Goal: Task Accomplishment & Management: Manage account settings

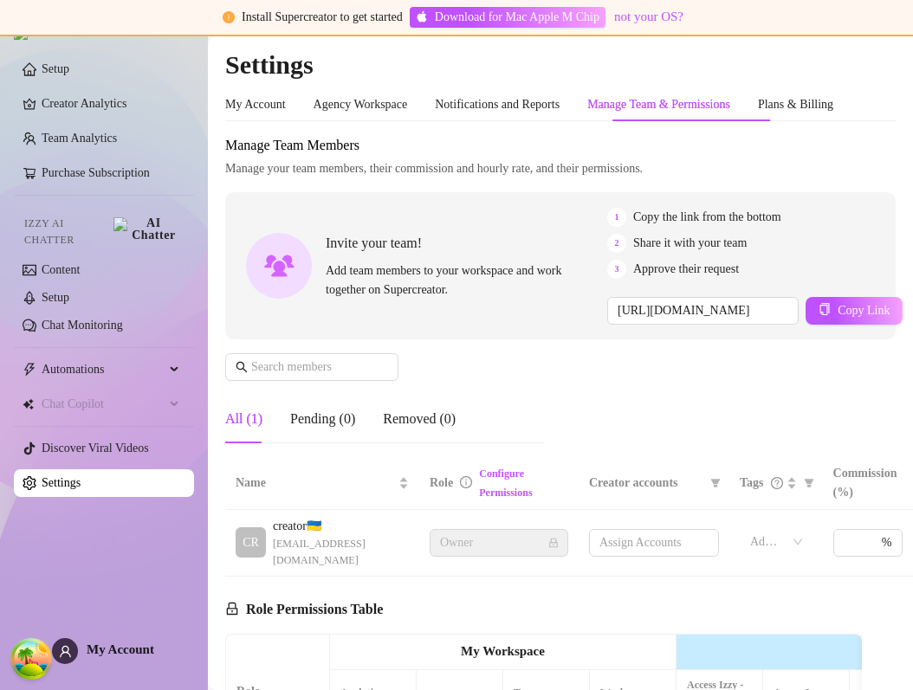
click at [616, 160] on span "Manage your team members, their commission and hourly rate, and their permissio…" at bounding box center [560, 168] width 670 height 19
